Goal: Check status: Check status

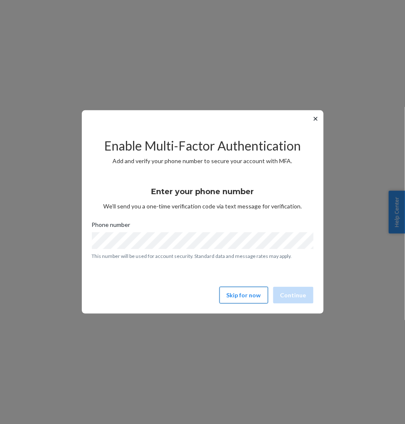
click at [248, 298] on button "Skip for now" at bounding box center [243, 295] width 49 height 17
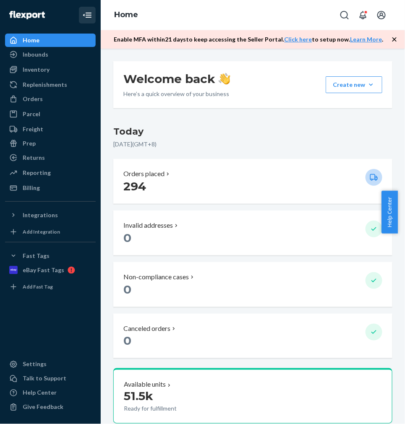
click at [86, 16] on icon "Close Navigation" at bounding box center [87, 15] width 10 height 10
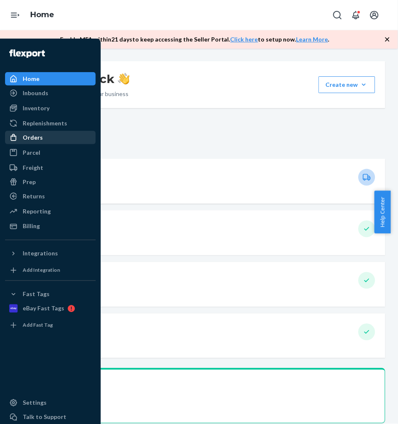
click at [30, 136] on div "Orders" at bounding box center [33, 137] width 20 height 8
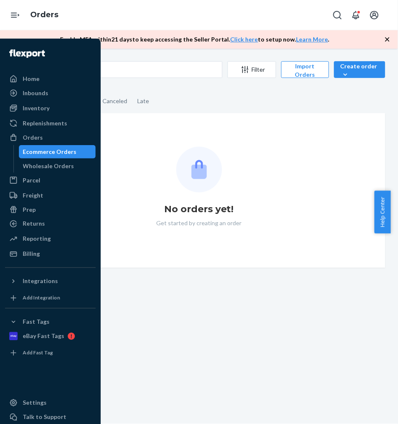
click at [73, 151] on div "Ecommerce Orders" at bounding box center [58, 152] width 76 height 12
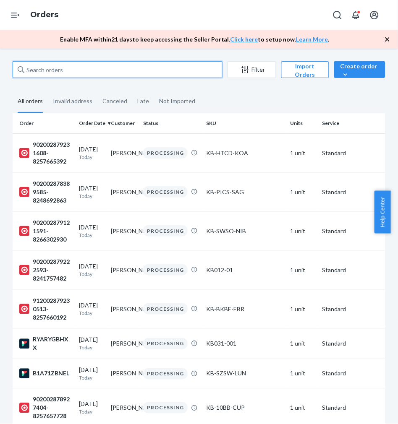
click at [70, 70] on input "text" at bounding box center [118, 69] width 210 height 17
paste input "912002877237911-8266069493"
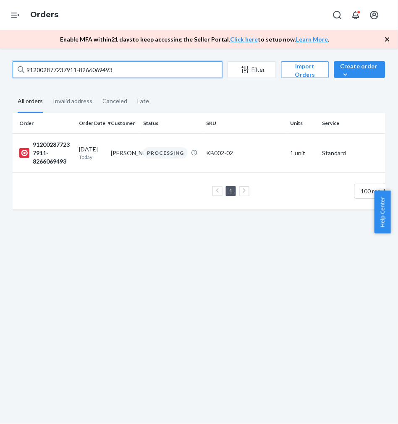
click at [60, 67] on input "912002877237911-8266069493" at bounding box center [118, 69] width 210 height 17
paste input "02002877067871-8266071389"
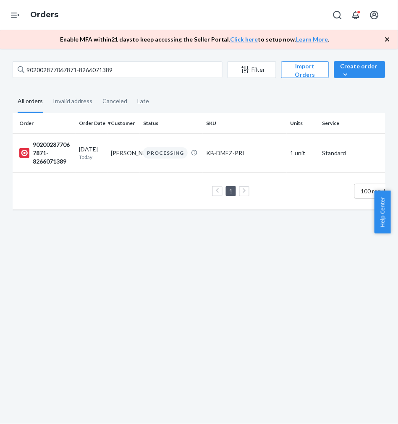
drag, startPoint x: 60, startPoint y: 60, endPoint x: 55, endPoint y: 65, distance: 7.1
click at [60, 60] on div "902002877067871-8266071389 Filter Import Orders Create order Ecommerce order Re…" at bounding box center [199, 237] width 398 height 376
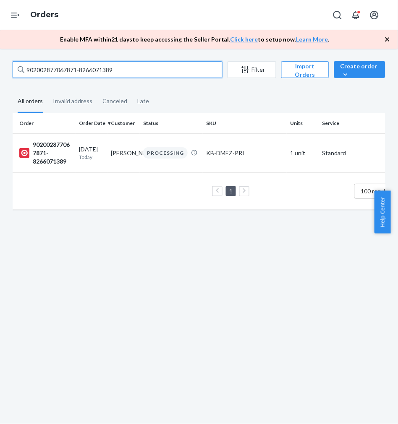
click at [52, 66] on input "902002877067871-8266071389" at bounding box center [118, 69] width 210 height 17
drag, startPoint x: 52, startPoint y: 66, endPoint x: 0, endPoint y: 86, distance: 55.6
click at [52, 67] on input "902002877067871-8266071389" at bounding box center [118, 69] width 210 height 17
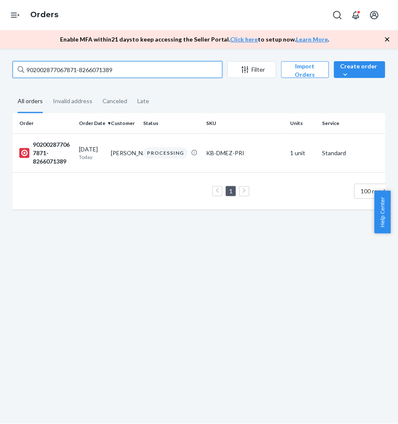
paste input "12002877873065-8241567138"
click at [65, 64] on input "912002877873065-8241567138" at bounding box center [118, 69] width 210 height 17
paste input "02002877382969-8257476820"
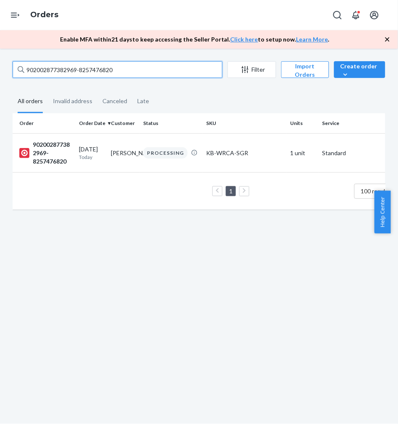
click at [61, 65] on input "902002877382969-8257476820" at bounding box center [118, 69] width 210 height 17
paste input "12002877175017-8257476828"
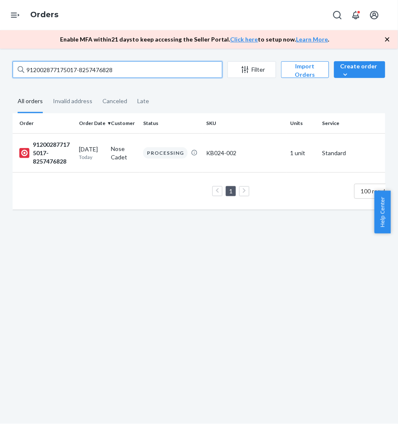
click at [78, 66] on input "912002877175017-8257476828" at bounding box center [118, 69] width 210 height 17
click at [80, 65] on input "912002877175017-8257476828" at bounding box center [118, 69] width 210 height 17
paste input "859135-8241570231"
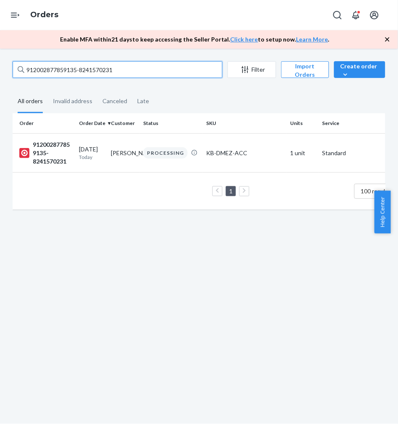
click at [48, 70] on input "912002877859135-8241570231" at bounding box center [118, 69] width 210 height 17
paste input "723028-8248542148"
click at [88, 72] on input "912002877723028-8248542148" at bounding box center [118, 69] width 210 height 17
paste input "102002877074978-8257481795"
click at [84, 73] on input "102002877074978-8257481795" at bounding box center [118, 69] width 210 height 17
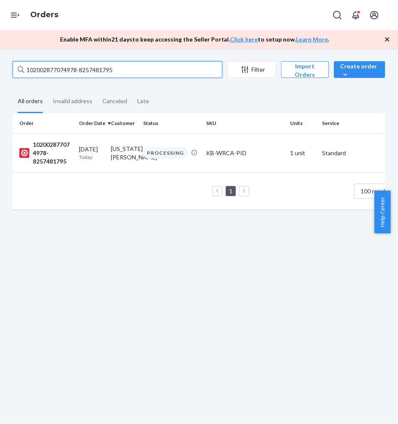
click at [84, 73] on input "102002877074978-8257481795" at bounding box center [118, 69] width 210 height 17
paste input "912002877298986-8257481748"
click at [56, 74] on input "912002877298986-8257481748" at bounding box center [118, 69] width 210 height 17
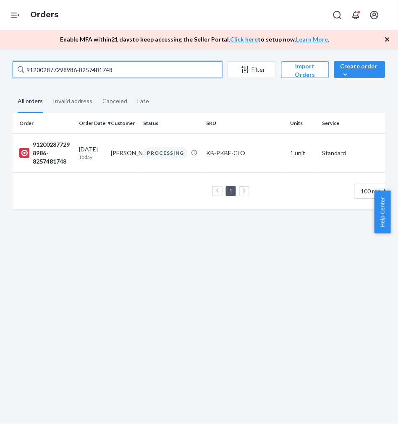
paste input "6987973-8266080021"
click at [59, 70] on input "912002876987973-8266080021" at bounding box center [118, 69] width 210 height 17
paste input "912002877655064-8266086566"
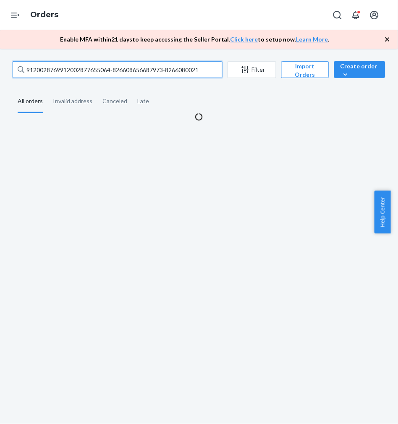
paste input "7655064-8266086566"
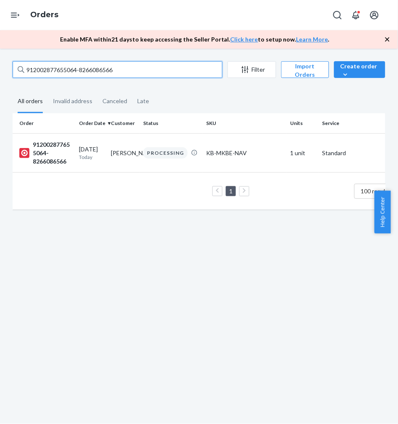
click at [78, 72] on input "912002877655064-8266086566" at bounding box center [118, 69] width 210 height 17
paste input "02002878236016-8248549059"
click at [85, 66] on input "902002878236016-8248549059" at bounding box center [118, 69] width 210 height 17
paste input "317030-8248549962"
click at [60, 73] on input "902002878317030-8248549962" at bounding box center [118, 69] width 210 height 17
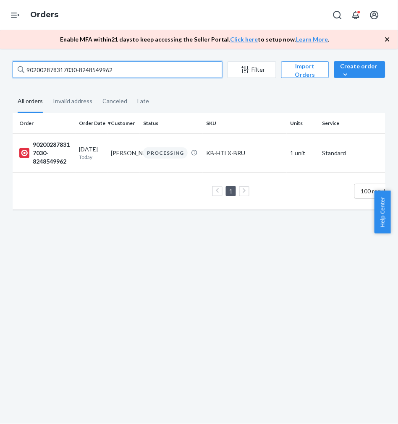
paste input "12002877785093-8248552804"
drag, startPoint x: 61, startPoint y: 70, endPoint x: 57, endPoint y: 70, distance: 4.6
click at [61, 70] on input "912002877785093-8248552804" at bounding box center [118, 69] width 210 height 17
paste input "8061219-8241585126"
click at [78, 69] on input "912002878061219-8241585126" at bounding box center [118, 69] width 210 height 17
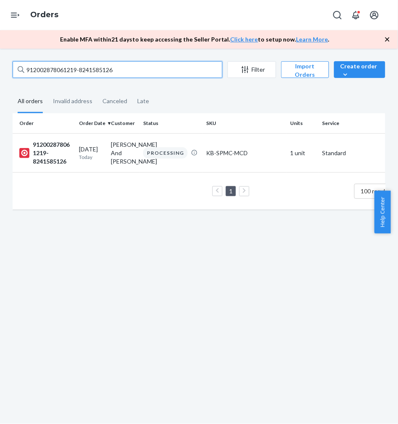
paste input "102002502090215-8257494798"
click at [72, 68] on input "102002502090215-8257494798" at bounding box center [118, 69] width 210 height 17
paste input "902002878144280-8257496512"
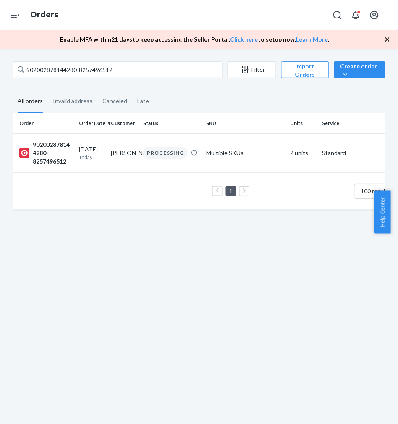
click at [99, 78] on div "902002878144280-8257496512 Filter Import Orders Create order Ecommerce order Re…" at bounding box center [199, 70] width 373 height 19
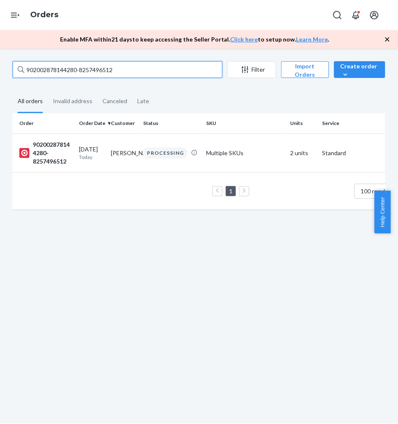
click at [84, 71] on input "902002878144280-8257496512" at bounding box center [118, 69] width 210 height 17
paste input "12002877989300-8257497540"
click at [70, 69] on input "912002877989300-8257497540" at bounding box center [118, 69] width 210 height 17
paste input "8240099-824855723"
click at [107, 72] on input "912002878240099-8248557230" at bounding box center [118, 69] width 210 height 17
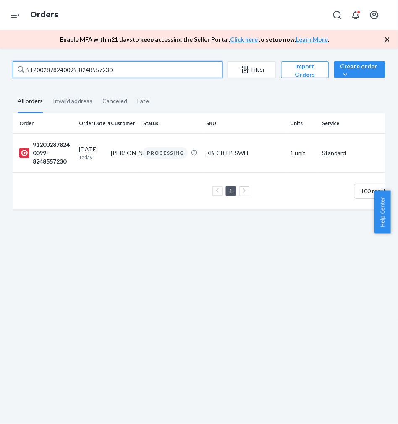
paste input "102002782857972-8248558354"
click at [87, 65] on input "102002782857972-8248558354" at bounding box center [118, 69] width 210 height 17
paste input "877950369-8266100479"
click at [48, 69] on input "102002877950369-8266100479" at bounding box center [118, 69] width 210 height 17
paste input "912002878023340-8248558852"
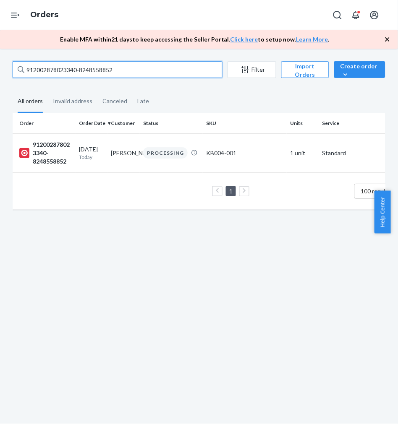
click at [76, 69] on input "912002878023340-8248558852" at bounding box center [118, 69] width 210 height 17
paste input "275106-8241592158"
click at [77, 69] on input "912002878275106-8241592158" at bounding box center [118, 69] width 210 height 17
paste input "7970403-8266102420"
click at [70, 71] on input "912002877970403-8266102420" at bounding box center [118, 69] width 210 height 17
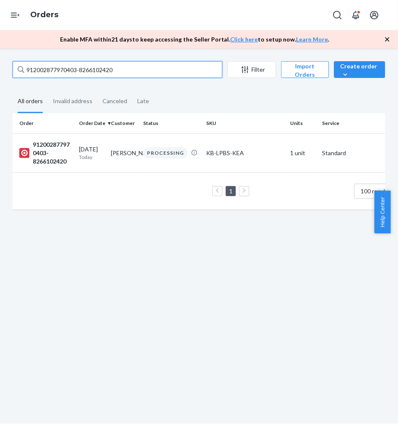
paste input "667197-8257504232"
click at [70, 70] on input "912002877667197-8257504232" at bounding box center [118, 69] width 210 height 17
paste input "772179-8257504264"
click at [82, 73] on input "912002877772179-8257504264" at bounding box center [118, 69] width 210 height 17
paste input "102002542402219-8241595212"
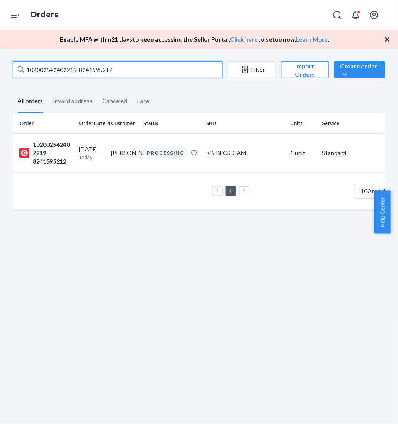
click at [73, 69] on input "102002542402219-8241595212" at bounding box center [118, 69] width 210 height 17
paste input "912002877840401-8266106918"
drag, startPoint x: 92, startPoint y: 66, endPoint x: 91, endPoint y: 60, distance: 6.3
click at [91, 61] on input "912002877840401-8266106918" at bounding box center [118, 69] width 210 height 17
paste input "8249171-8266107766"
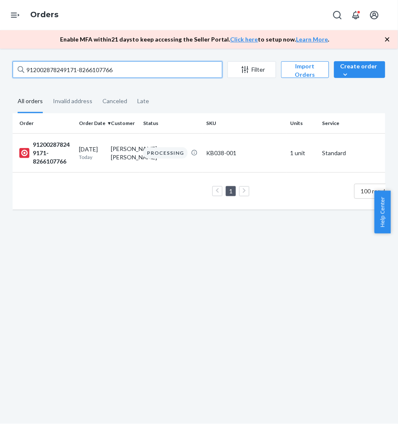
click at [70, 76] on input "912002878249171-8266107766" at bounding box center [118, 69] width 210 height 17
paste input "7844472-8257506377"
click at [85, 75] on input "912002877844472-8257506377" at bounding box center [118, 69] width 210 height 17
paste input "735218-8257509311"
click at [52, 75] on input "912002877735218-8257509311" at bounding box center [118, 69] width 210 height 17
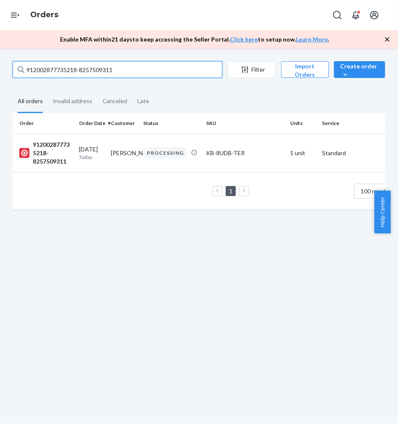
paste input "102002878161422-8248567077"
click at [48, 69] on input "102002878161422-8248567077" at bounding box center [118, 69] width 210 height 17
paste input "912002878140430-8257511156"
click at [68, 69] on input "912002878140430-8257511156" at bounding box center [118, 69] width 210 height 17
paste input "317231-8266115301"
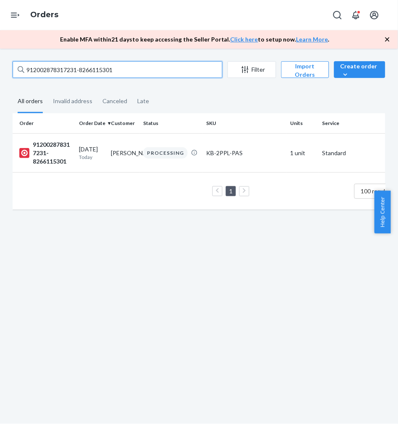
click at [82, 68] on input "912002878317231-8266115301" at bounding box center [118, 69] width 210 height 17
paste input "012552-8266117140"
click at [98, 68] on input "912002878012552-8266117140" at bounding box center [118, 69] width 210 height 17
paste input "204266-8257519425"
click at [96, 69] on input "912002878204266-8257519425" at bounding box center [118, 69] width 210 height 17
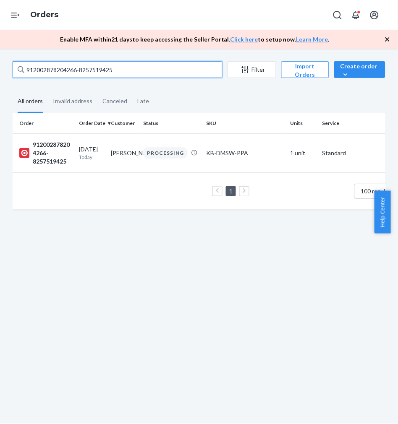
paste input "7781307-826612185"
click at [65, 72] on input "912002877781307-8266121855" at bounding box center [118, 69] width 210 height 17
paste input "02002877790273-8248573623"
drag, startPoint x: 80, startPoint y: 66, endPoint x: 69, endPoint y: 76, distance: 14.6
click at [80, 66] on input "902002877790273-8248573623" at bounding box center [118, 69] width 210 height 17
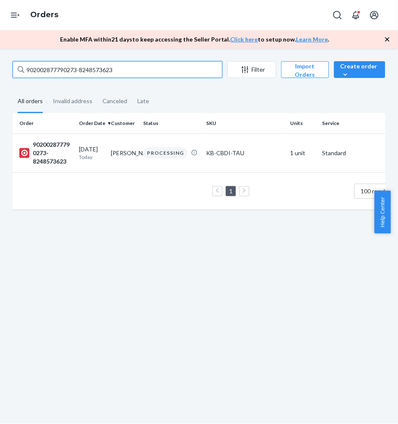
paste input "12002878258288-8257520132"
click at [72, 73] on input "912002878258288-8257520132" at bounding box center [118, 69] width 210 height 17
paste input "102002878345240-8257520629"
click at [69, 72] on input "102002878345240-8257520629" at bounding box center [118, 69] width 210 height 17
paste input "902002877754350-8248575467"
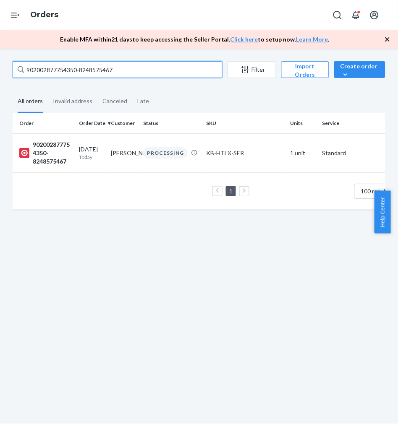
click at [71, 69] on input "902002877754350-8248575467" at bounding box center [118, 69] width 210 height 17
paste input "12002877775330-8248575475"
click at [78, 70] on input "912002877775330-8248575475" at bounding box center [118, 69] width 210 height 17
paste input "02002877753359-8248576430"
click at [68, 68] on input "902002877753359-8248576430" at bounding box center [118, 69] width 210 height 17
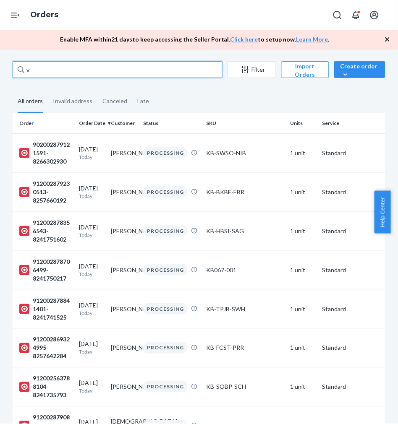
click at [50, 68] on input "v" at bounding box center [118, 69] width 210 height 17
paste input "902002877753359-8248576430"
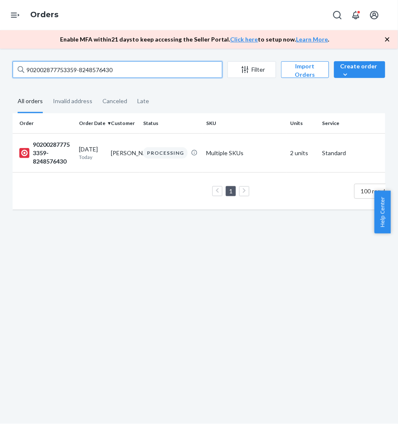
click at [61, 70] on input "902002877753359-8248576430" at bounding box center [118, 69] width 210 height 17
paste input "102002878203327-8241613546"
click at [68, 66] on input "102002878203327-8241613546" at bounding box center [118, 69] width 210 height 17
paste input "902002878302370-824857802"
click at [60, 71] on input "902002878302370-8248578026" at bounding box center [118, 69] width 210 height 17
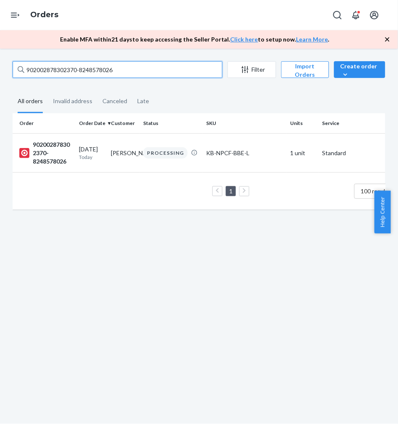
paste input "106593-8266131204"
click at [91, 65] on input "902002878106593-8266131204" at bounding box center [118, 69] width 210 height 17
paste input "212002877982688-8248578560"
drag, startPoint x: 78, startPoint y: 69, endPoint x: 78, endPoint y: 65, distance: 4.2
click at [78, 66] on input "212002877982688-8248578560" at bounding box center [118, 69] width 210 height 17
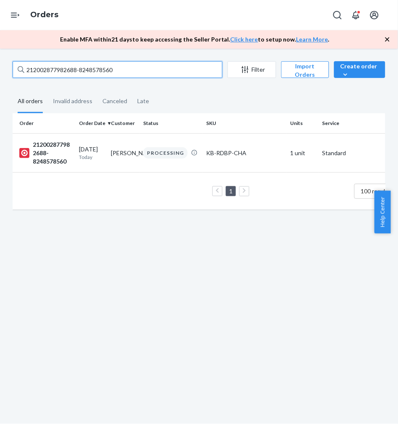
paste input "912002878112670-8266133249"
drag, startPoint x: 58, startPoint y: 67, endPoint x: 52, endPoint y: 78, distance: 12.2
click at [57, 67] on input "912002878112670-8266133249" at bounding box center [118, 69] width 210 height 17
paste input "278327-8248580027"
click at [81, 62] on input "912002878278327-8248580027" at bounding box center [118, 69] width 210 height 17
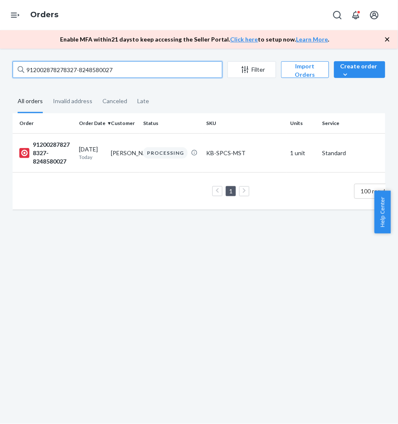
paste input "023681-8241617859"
click at [63, 65] on input "912002878023681-8241617859" at bounding box center [118, 69] width 210 height 17
paste input "306348-8257531724"
click at [60, 69] on input "912002878306348-8257531724" at bounding box center [118, 69] width 210 height 17
paste input "5399611-8241620978"
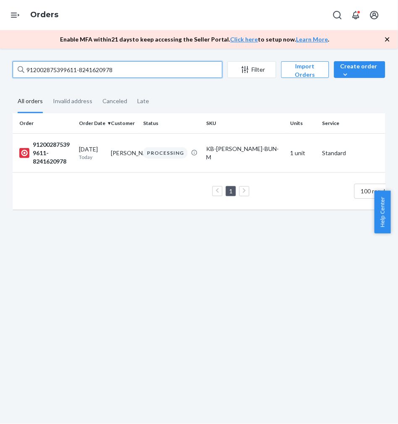
click at [73, 73] on input "912002875399611-8241620978" at bounding box center [118, 69] width 210 height 17
paste input "8044749-8257533007"
click at [87, 69] on input "912002878044749-8257533007" at bounding box center [118, 69] width 210 height 17
paste input "275373-8266140510"
click at [81, 77] on input "912002878275373-8266140510" at bounding box center [118, 69] width 210 height 17
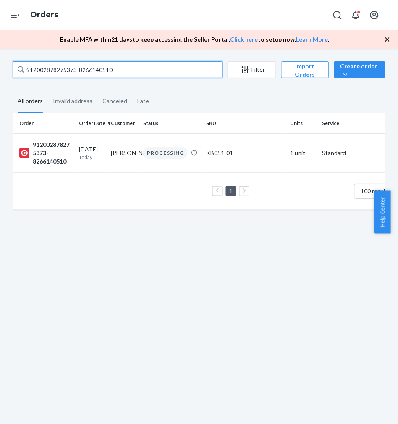
click at [81, 73] on input "912002878275373-8266140510" at bounding box center [118, 69] width 210 height 17
paste input "02002877668414-8257533345"
click at [59, 62] on input "902002877668414-8257533345" at bounding box center [118, 69] width 210 height 17
paste
click at [81, 75] on input "912002877749458-8248587450" at bounding box center [118, 69] width 210 height 17
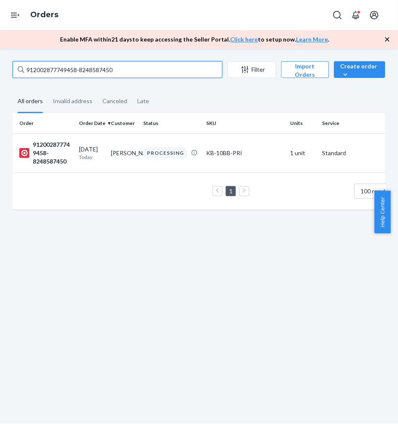
drag, startPoint x: 87, startPoint y: 70, endPoint x: 61, endPoint y: 88, distance: 31.1
click at [87, 70] on input "912002877749458-8248587450" at bounding box center [118, 69] width 210 height 17
paste input "02002878247429-8241624463"
click at [61, 65] on input "902002878247429-8241624463" at bounding box center [118, 69] width 210 height 17
paste input "12002878204429-8248588722"
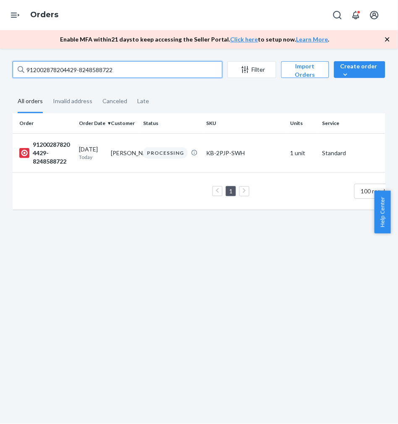
click at [70, 70] on input "912002878204429-8248588722" at bounding box center [118, 69] width 210 height 17
paste input "61400-8248588815"
click at [61, 75] on input "912002878261400-8248588815" at bounding box center [118, 69] width 210 height 17
paste input "02002877953853-8241626723"
click at [70, 70] on input "902002877953853-8241626723" at bounding box center [118, 69] width 210 height 17
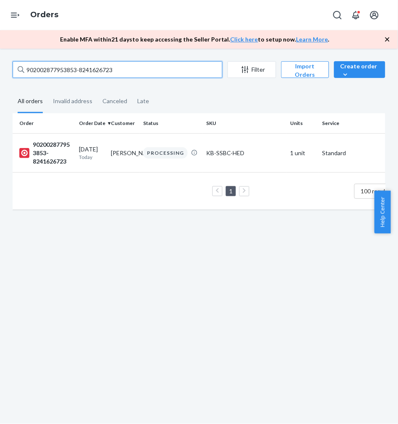
paste input "12002877974818-8241627305"
click at [60, 70] on input "912002877974818-8241627305" at bounding box center [118, 69] width 210 height 17
paste input "3690427-8241627909"
drag, startPoint x: 62, startPoint y: 69, endPoint x: 59, endPoint y: 73, distance: 5.1
click at [62, 69] on input "912002873690427-8241627909" at bounding box center [118, 69] width 210 height 17
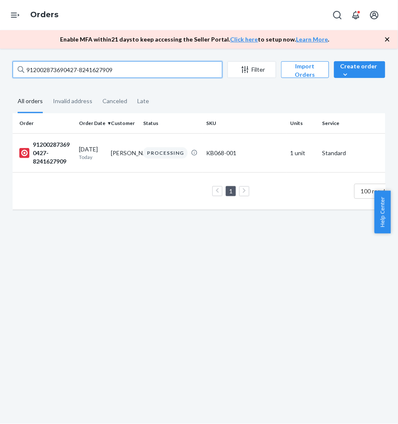
paste input "7755513-8241629494"
click at [59, 73] on input "912002877755513-8241629494" at bounding box center [118, 69] width 210 height 17
paste input "663559-8266150661"
click at [74, 75] on input "912002877663559-8266150661" at bounding box center [118, 69] width 210 height 17
paste input "45110097-8257543017"
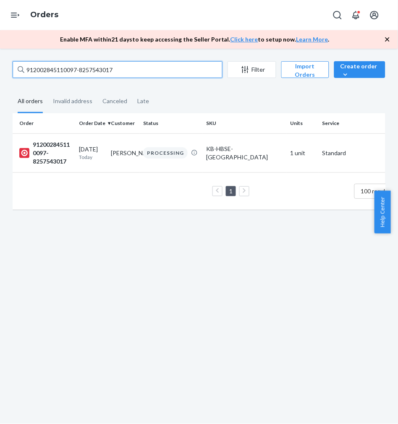
click at [75, 64] on input "912002845110097-8257543017" at bounding box center [118, 69] width 210 height 17
paste input "02002877698494-8266150568"
click at [86, 70] on input "902002877698494-8266150568" at bounding box center [118, 69] width 210 height 17
click at [110, 73] on input "902002877698494-8266150568" at bounding box center [118, 69] width 210 height 17
paste input "977867-8248593965"
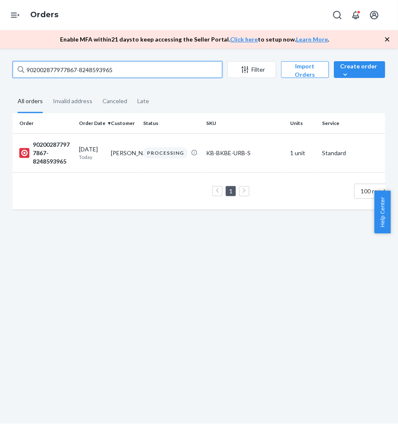
click at [82, 66] on input "902002877977867-8248593965" at bounding box center [118, 69] width 210 height 17
paste input "8168782-8257543490"
click at [80, 72] on input "902002878168782-8257543490" at bounding box center [118, 69] width 210 height 17
paste input "12002877695538-8241630561"
click at [69, 68] on input "912002877695538-8241630561" at bounding box center [118, 69] width 210 height 17
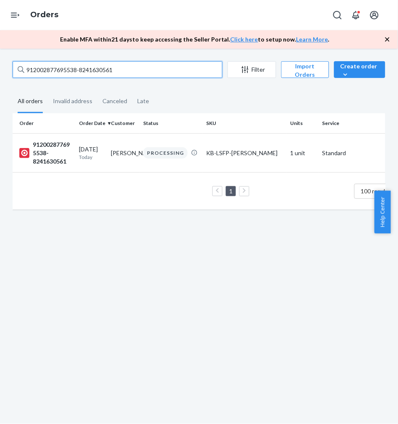
click at [69, 69] on input "912002877695538-8241630561" at bounding box center [118, 69] width 210 height 17
paste input "69565711-8264736673"
click at [54, 65] on input "912002869565711-8264736673" at bounding box center [118, 69] width 210 height 17
click at [80, 70] on input "912002869565711-8264736673" at bounding box center [118, 69] width 210 height 17
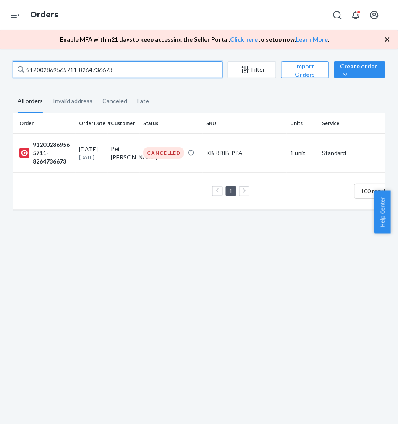
drag, startPoint x: 123, startPoint y: 68, endPoint x: 20, endPoint y: 85, distance: 104.2
click at [20, 85] on div "912002869565711-8264736673 Filter Import Orders Create order Ecommerce order Re…" at bounding box center [198, 139] width 385 height 157
click at [125, 64] on input "912002869565711-8264736673" at bounding box center [118, 69] width 210 height 17
drag, startPoint x: 125, startPoint y: 69, endPoint x: 26, endPoint y: 72, distance: 99.1
click at [26, 72] on input "912002869565711-8264736673" at bounding box center [118, 69] width 210 height 17
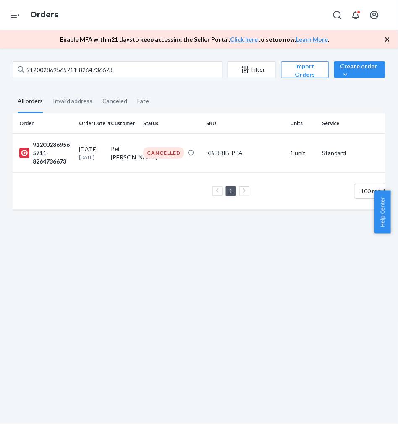
drag, startPoint x: 115, startPoint y: 270, endPoint x: 3, endPoint y: 246, distance: 114.5
click at [115, 270] on div "912002869565711-8264736673 Filter Import Orders Create order Ecommerce order Re…" at bounding box center [199, 237] width 398 height 376
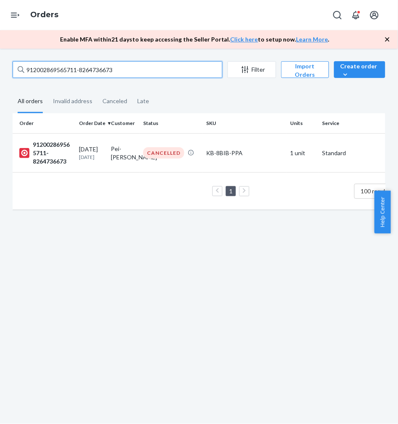
click at [61, 68] on input "912002869565711-8264736673" at bounding box center [118, 69] width 210 height 17
click at [61, 67] on input "912002869565711-8264736673" at bounding box center [118, 69] width 210 height 17
paste input "74349171-8241123289"
click at [61, 76] on input "912002874349171-8241123289" at bounding box center [118, 69] width 210 height 17
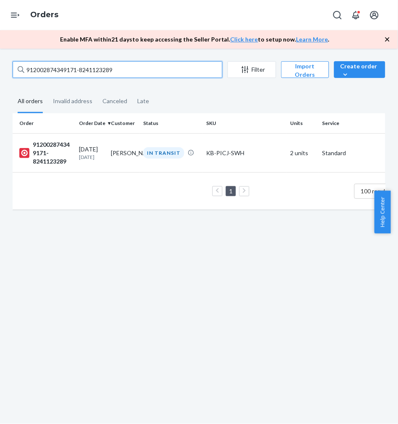
paste input "02002875011390-8241198784"
click at [70, 73] on input "902002875011390-8241198784" at bounding box center [118, 69] width 210 height 17
paste input "12002874788599-8248217701"
drag, startPoint x: 97, startPoint y: 61, endPoint x: 91, endPoint y: 64, distance: 6.6
click at [97, 61] on input "912002874788599-8248217701" at bounding box center [118, 69] width 210 height 17
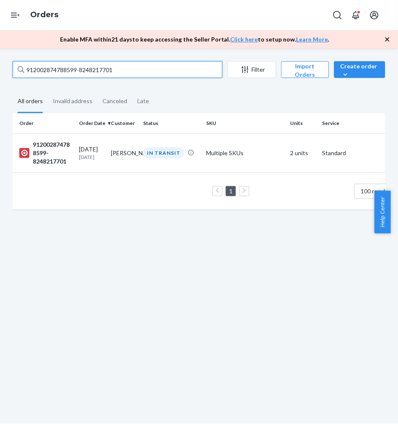
paste input "880650-8241257338"
click at [76, 65] on input "912002874880650-8241257338" at bounding box center [118, 69] width 210 height 17
paste input "5154687-8241257824"
click at [78, 67] on input "912002875154687-8241257824" at bounding box center [118, 69] width 210 height 17
paste input "4977114-8257171680"
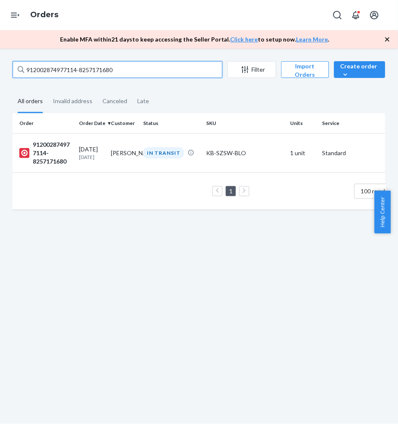
click at [85, 70] on input "912002874977114-8257171680" at bounding box center [118, 69] width 210 height 17
paste input "5167723-8265710469"
click at [57, 72] on input "912002875167723-8265710469" at bounding box center [118, 69] width 210 height 17
paste input "102002874858958-8241261714"
click at [60, 72] on input "102002874858958-8241261714" at bounding box center [118, 69] width 210 height 17
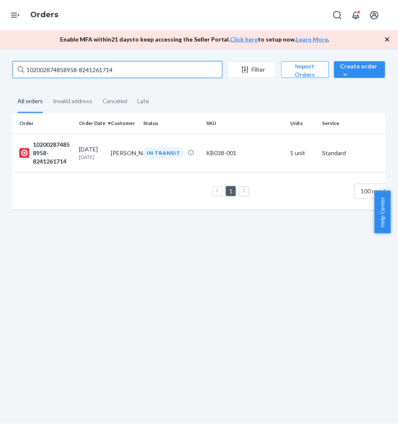
paste input "912002874966468-8265714007"
click at [65, 68] on input "912002874966468-8265714007" at bounding box center [118, 69] width 210 height 17
paste input "5174699-8248261383"
click at [57, 72] on input "912002875174699-8248261383" at bounding box center [118, 69] width 210 height 17
paste input "02002874976193-8241265490"
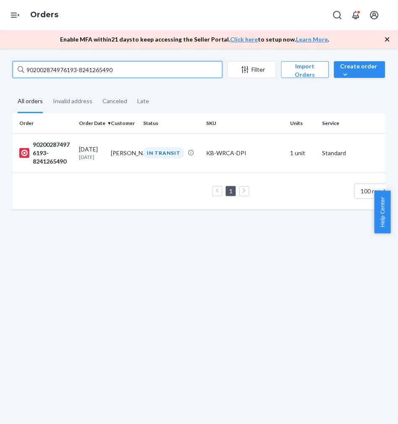
click at [47, 70] on input "902002874976193-8241265490" at bounding box center [118, 69] width 210 height 17
paste input "12002874890623-8248263543"
click at [68, 66] on input "912002874890623-8248263543" at bounding box center [118, 69] width 210 height 17
paste input "5218115-8241267398"
drag, startPoint x: 64, startPoint y: 70, endPoint x: 58, endPoint y: 71, distance: 6.5
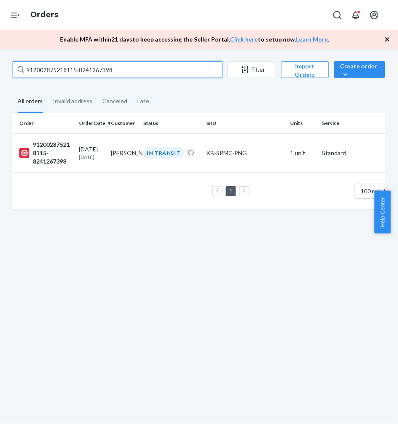
click at [64, 69] on input "912002875218115-8241267398" at bounding box center [118, 69] width 210 height 17
paste input "02002875322180-8257182474"
click at [69, 65] on input "902002875322180-8257182474" at bounding box center [118, 69] width 210 height 17
paste input "6135-8265726571"
click at [65, 67] on input "902002875326135-8265726571" at bounding box center [118, 69] width 210 height 17
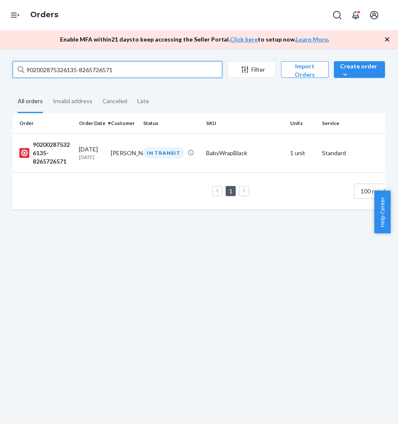
paste input "12002874982414-8241277074"
click at [70, 67] on input "912002874982414-8241277074" at bounding box center [118, 69] width 210 height 17
paste input "02002875500245-8248275838"
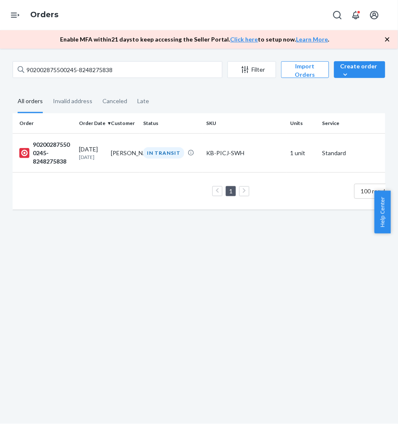
click at [57, 78] on div "902002875500245-8248275838 Filter Import Orders Create order Ecommerce order Re…" at bounding box center [199, 70] width 373 height 19
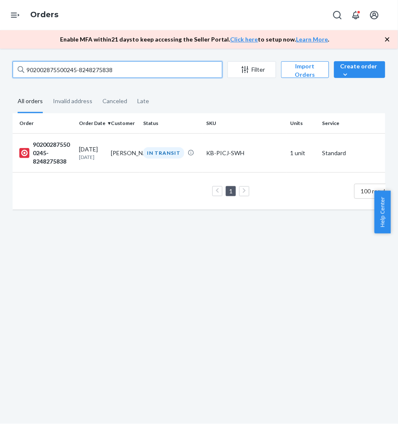
click at [59, 72] on input "902002875500245-8248275838" at bounding box center [118, 69] width 210 height 17
paste input "102002874984408-8265731199"
click at [45, 66] on input "102002874984408-8265731199" at bounding box center [118, 69] width 210 height 17
paste input "5519052-8248277280"
drag, startPoint x: 59, startPoint y: 67, endPoint x: 45, endPoint y: 73, distance: 14.9
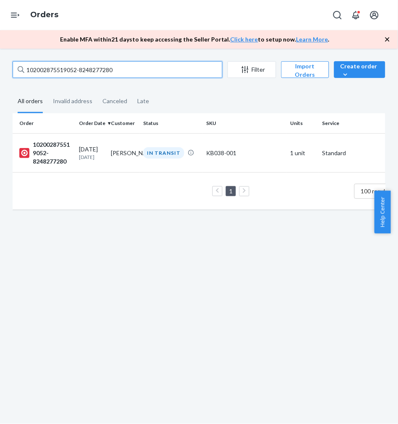
click at [59, 67] on input "102002875519052-8248277280" at bounding box center [118, 69] width 210 height 17
paste input "404593-8257194557"
click at [56, 68] on input "102002875404593-8257194557" at bounding box center [118, 69] width 210 height 17
paste input "912002875212397-8257195321"
click at [95, 73] on input "912002875212397-8257195321" at bounding box center [118, 69] width 210 height 17
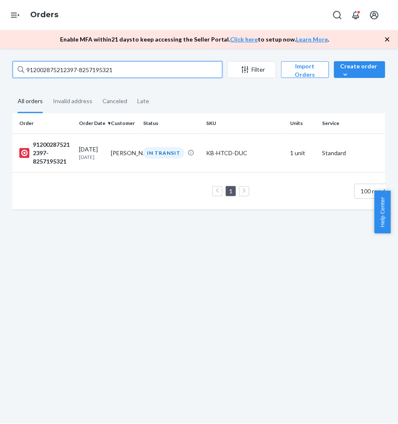
paste input "142002813882726-8257195306"
click at [53, 62] on input "142002813882726-8257195306" at bounding box center [118, 69] width 210 height 17
paste input "902002875502300-8241283418"
click at [76, 70] on input "902002875502300-8241283418" at bounding box center [118, 69] width 210 height 17
paste input "102002875217374-8257197317"
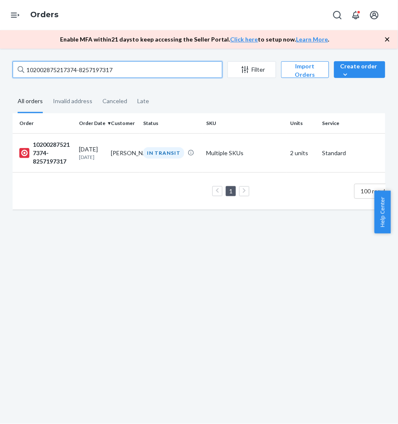
click at [55, 72] on input "102002875217374-8257197317" at bounding box center [118, 69] width 210 height 17
paste input "912002875406599-8248280651"
click at [66, 69] on input "912002875406599-8248280651" at bounding box center [118, 69] width 210 height 17
paste input "238120-8248280604"
drag, startPoint x: 57, startPoint y: 66, endPoint x: 40, endPoint y: 76, distance: 19.9
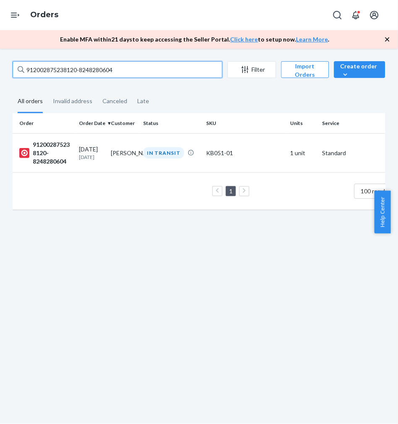
click at [57, 66] on input "912002875238120-8248280604" at bounding box center [118, 69] width 210 height 17
paste input "24208283-8241285858"
click at [63, 68] on input "912002824208283-8241285858" at bounding box center [118, 69] width 210 height 17
paste input "75302931-8248281649"
click at [73, 68] on input "912002875302931-8248281649" at bounding box center [118, 69] width 210 height 17
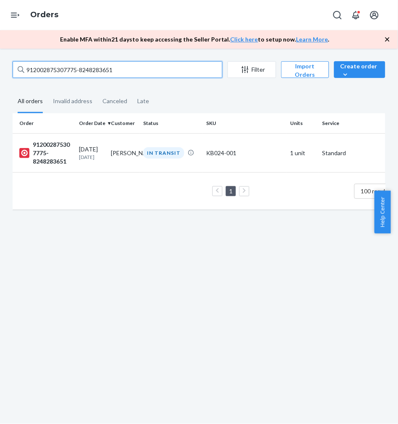
click at [57, 68] on input "912002875307775-8248283651" at bounding box center [118, 69] width 210 height 17
click at [66, 73] on input "912002875448133-8257200546" at bounding box center [118, 69] width 210 height 17
click at [72, 74] on input "912002875329529-8265739491" at bounding box center [118, 69] width 210 height 17
click at [77, 73] on input "912002875448133-8257200546" at bounding box center [118, 69] width 210 height 17
drag, startPoint x: 73, startPoint y: 73, endPoint x: 69, endPoint y: 74, distance: 4.3
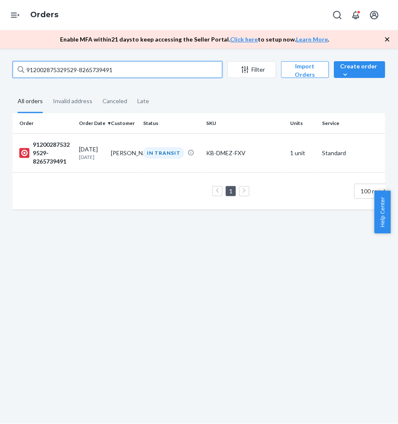
click at [73, 73] on input "912002875329529-8265739491" at bounding box center [118, 69] width 210 height 17
drag, startPoint x: 61, startPoint y: 73, endPoint x: 56, endPoint y: 74, distance: 4.7
click at [61, 73] on input "912002875305936-8248285587" at bounding box center [118, 69] width 210 height 17
click at [61, 72] on input "912002874893806-8257203315" at bounding box center [118, 69] width 210 height 17
drag, startPoint x: 61, startPoint y: 72, endPoint x: 0, endPoint y: 87, distance: 62.7
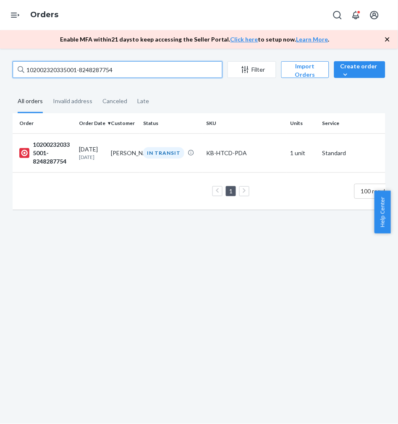
click at [59, 72] on input "102002320335001-8248287754" at bounding box center [118, 69] width 210 height 17
drag, startPoint x: 45, startPoint y: 68, endPoint x: 32, endPoint y: 73, distance: 14.5
click at [46, 68] on input "102002875327756-8265745935" at bounding box center [118, 69] width 210 height 17
click at [46, 70] on input "912002832053513-8257211806" at bounding box center [118, 69] width 210 height 17
click at [55, 72] on input "902002875421758-8248293133" at bounding box center [118, 69] width 210 height 17
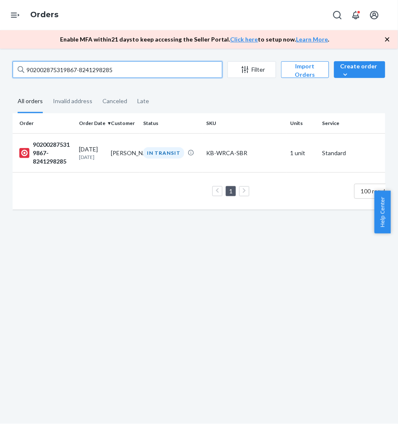
click at [68, 70] on input "902002875319867-8241298285" at bounding box center [118, 69] width 210 height 17
click at [69, 73] on input "912002875415865-8265754176" at bounding box center [118, 69] width 210 height 17
drag, startPoint x: 59, startPoint y: 73, endPoint x: 52, endPoint y: 74, distance: 6.9
click at [60, 72] on input "912002875363175-8241299421" at bounding box center [118, 69] width 210 height 17
click at [59, 76] on input "912002875379052-8265757714" at bounding box center [118, 69] width 210 height 17
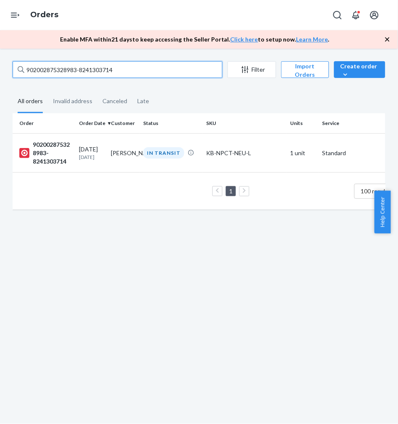
click at [67, 68] on input "902002875328983-8241303714" at bounding box center [118, 69] width 210 height 17
click at [76, 66] on input "912002875338866-8241303722" at bounding box center [118, 69] width 210 height 17
click at [62, 68] on input "912002874978909-8265757553" at bounding box center [118, 69] width 210 height 17
click at [70, 70] on input "912002875469143-8248299879" at bounding box center [118, 69] width 210 height 17
click at [70, 72] on input "912002874974973-8248301041" at bounding box center [118, 69] width 210 height 17
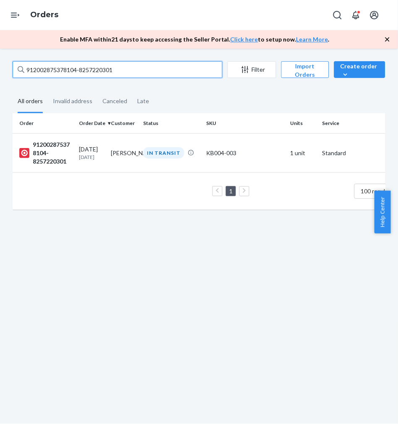
click at [66, 69] on input "912002875378104-8257220301" at bounding box center [118, 69] width 210 height 17
click at [60, 70] on input "912002875456358-8241304799" at bounding box center [118, 69] width 210 height 17
click at [72, 73] on input "912002875214818-8248301474" at bounding box center [118, 69] width 210 height 17
drag, startPoint x: 64, startPoint y: 68, endPoint x: 59, endPoint y: 69, distance: 5.3
click at [64, 67] on input "102002875341455-8265762365" at bounding box center [118, 69] width 210 height 17
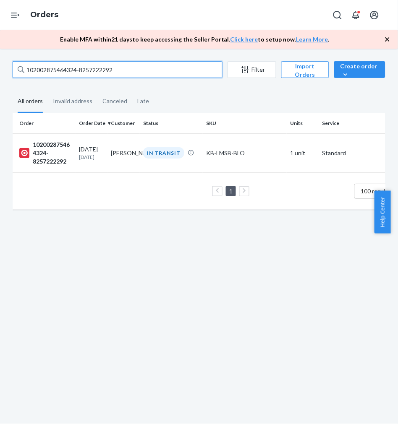
click at [55, 69] on input "102002875464324-8257222292" at bounding box center [118, 69] width 210 height 17
click at [72, 68] on input "912002855420041-8257222717" at bounding box center [118, 69] width 210 height 17
click at [70, 69] on input "912002875443769-8248304038" at bounding box center [118, 69] width 210 height 17
click at [68, 72] on input "912002791322532-8248304537" at bounding box center [118, 69] width 210 height 17
click at [53, 72] on input "102002853555307-8241311343" at bounding box center [118, 69] width 210 height 17
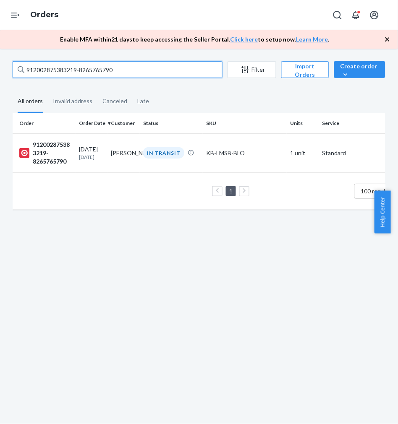
click at [66, 66] on input "912002875383219-8265765790" at bounding box center [118, 69] width 210 height 17
click at [65, 70] on input "902002875253141-8241311829" at bounding box center [118, 69] width 210 height 17
click at [69, 70] on input "912002875257134-8265767766" at bounding box center [118, 69] width 210 height 17
click at [78, 69] on input "912002875377345-8265767860" at bounding box center [118, 69] width 210 height 17
click at [85, 75] on input "902002874997850-8241312809" at bounding box center [118, 69] width 210 height 17
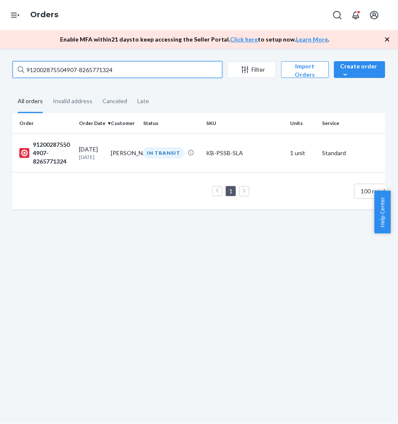
click at [73, 69] on input "912002875504907-8265771324" at bounding box center [118, 69] width 210 height 17
click at [82, 70] on input "902002875549053-8257229593" at bounding box center [118, 69] width 210 height 17
drag, startPoint x: 65, startPoint y: 70, endPoint x: 55, endPoint y: 72, distance: 10.2
click at [65, 70] on input "912002875529431-8241315312" at bounding box center [118, 69] width 210 height 17
click at [69, 69] on input "902002875224977-8241320956" at bounding box center [118, 69] width 210 height 17
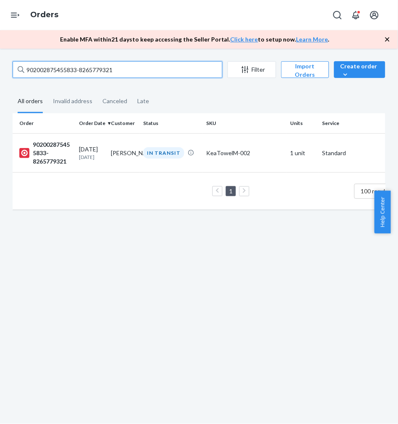
click at [37, 73] on input "902002875455833-8265779321" at bounding box center [118, 69] width 210 height 17
click at [52, 73] on input "902002875268103-8241322528" at bounding box center [118, 69] width 210 height 17
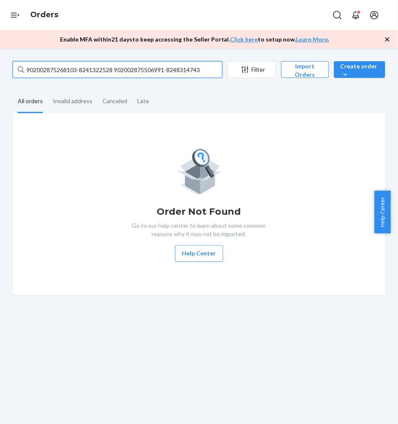
click at [107, 68] on input "902002875268103-8241322528 902002875506991-8248314743" at bounding box center [118, 69] width 210 height 17
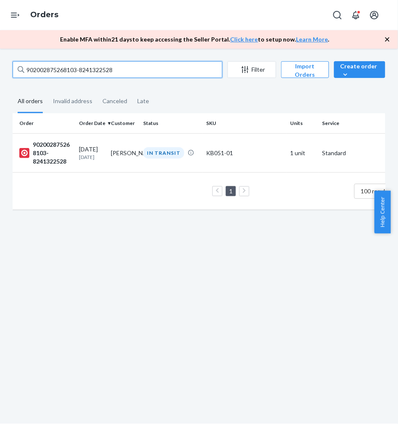
click at [86, 66] on input "902002875268103-8241322528" at bounding box center [118, 69] width 210 height 17
click at [98, 71] on input "902002875506991-8248314743" at bounding box center [118, 69] width 210 height 17
click at [72, 72] on input "102002875553202-8265784307" at bounding box center [118, 69] width 210 height 17
click at [81, 68] on input "912002875608234-8265786004" at bounding box center [118, 69] width 210 height 17
click at [88, 70] on input "912002875261259-8241328064" at bounding box center [118, 69] width 210 height 17
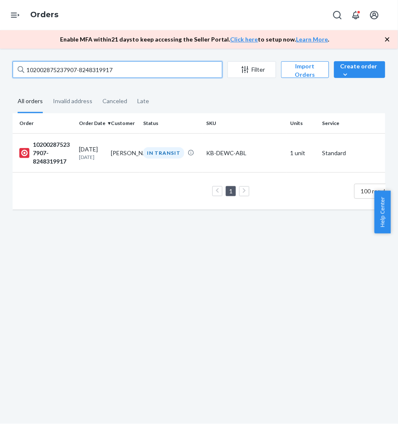
click at [78, 69] on input "102002875237907-8248319917" at bounding box center [118, 69] width 210 height 17
click at [81, 64] on input "902002875359930-8265788448" at bounding box center [118, 69] width 210 height 17
click at [74, 66] on input "912002875600488-8257241821" at bounding box center [118, 69] width 210 height 17
click at [87, 67] on input "102002875718031-8248321192" at bounding box center [118, 69] width 210 height 17
click at [63, 69] on input "102002875570071-8265789893" at bounding box center [118, 69] width 210 height 17
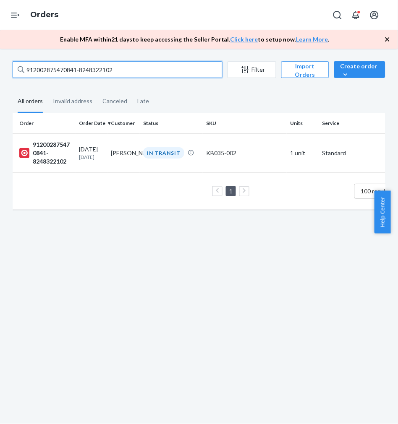
click at [70, 73] on input "912002875470841-8248322102" at bounding box center [118, 69] width 210 height 17
click at [62, 69] on input "902002875473778-8265792984" at bounding box center [118, 69] width 210 height 17
click at [82, 72] on input "912002875268320-8241332930" at bounding box center [118, 69] width 210 height 17
click at [78, 74] on input "912002875723075-8265793416" at bounding box center [118, 69] width 210 height 17
click at [75, 66] on input "902002870261821-8248325761" at bounding box center [118, 69] width 210 height 17
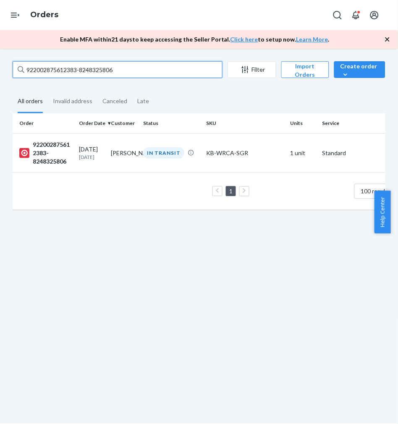
click at [76, 72] on input "922002875612383-8248325806" at bounding box center [118, 69] width 210 height 17
type input "902002875608505-8257245100"
